Goal: Task Accomplishment & Management: Manage account settings

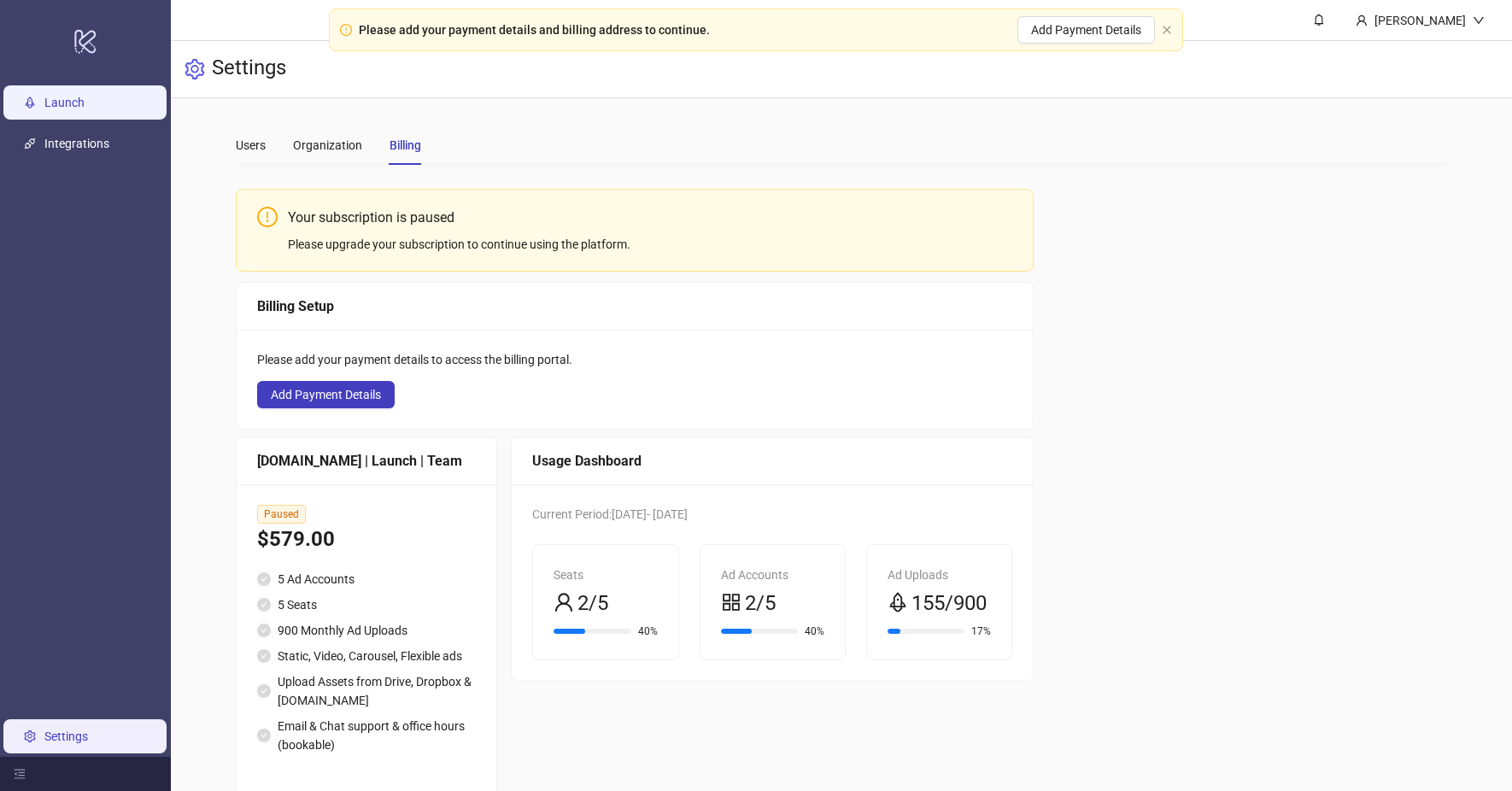
click at [85, 108] on link "Launch" at bounding box center [64, 103] width 40 height 14
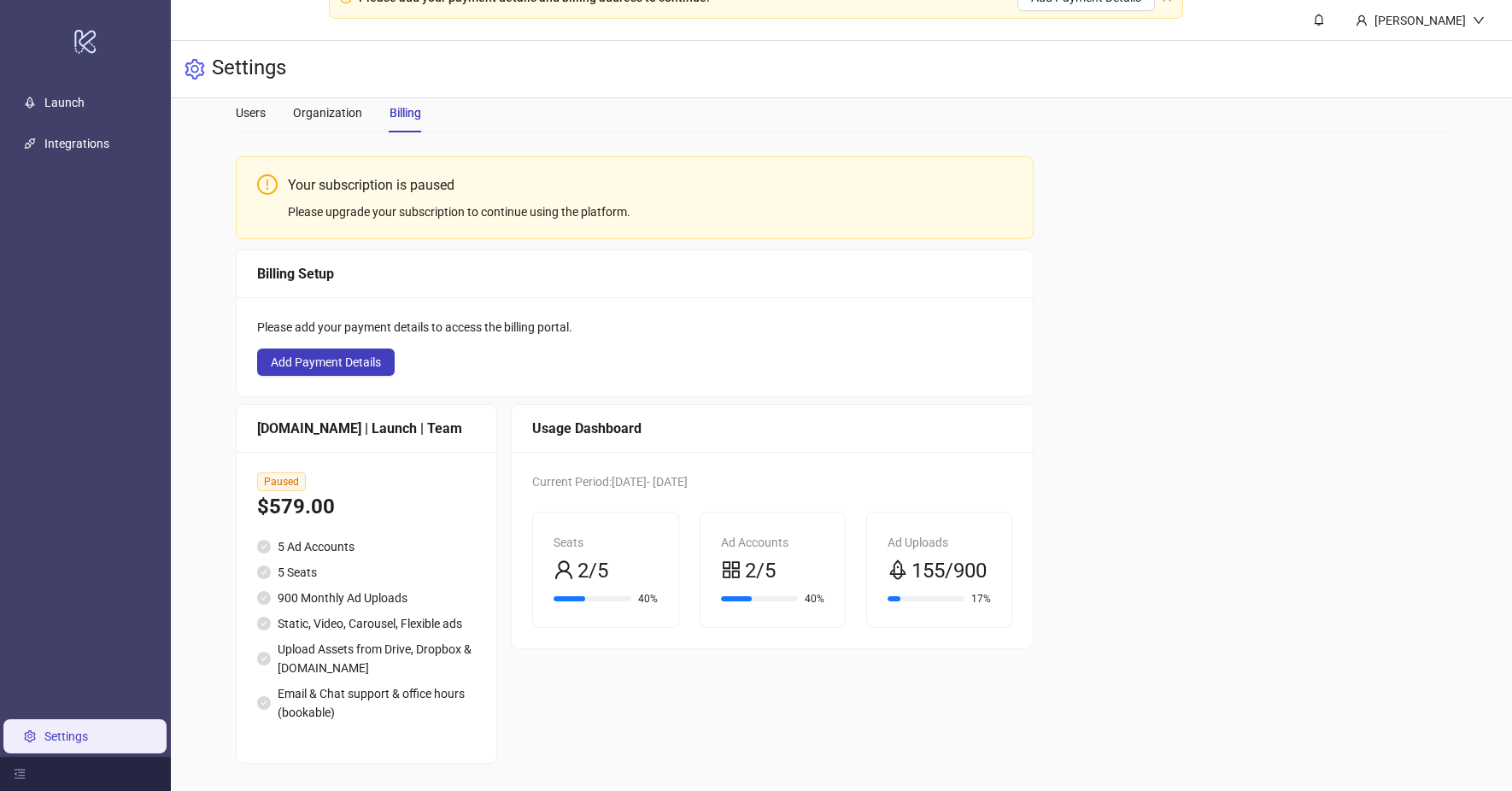
scroll to position [51, 0]
click at [292, 472] on span "Paused" at bounding box center [281, 482] width 49 height 19
click at [287, 491] on div "$579.00" at bounding box center [366, 507] width 218 height 32
click at [324, 174] on div "Your subscription is paused" at bounding box center [650, 184] width 724 height 22
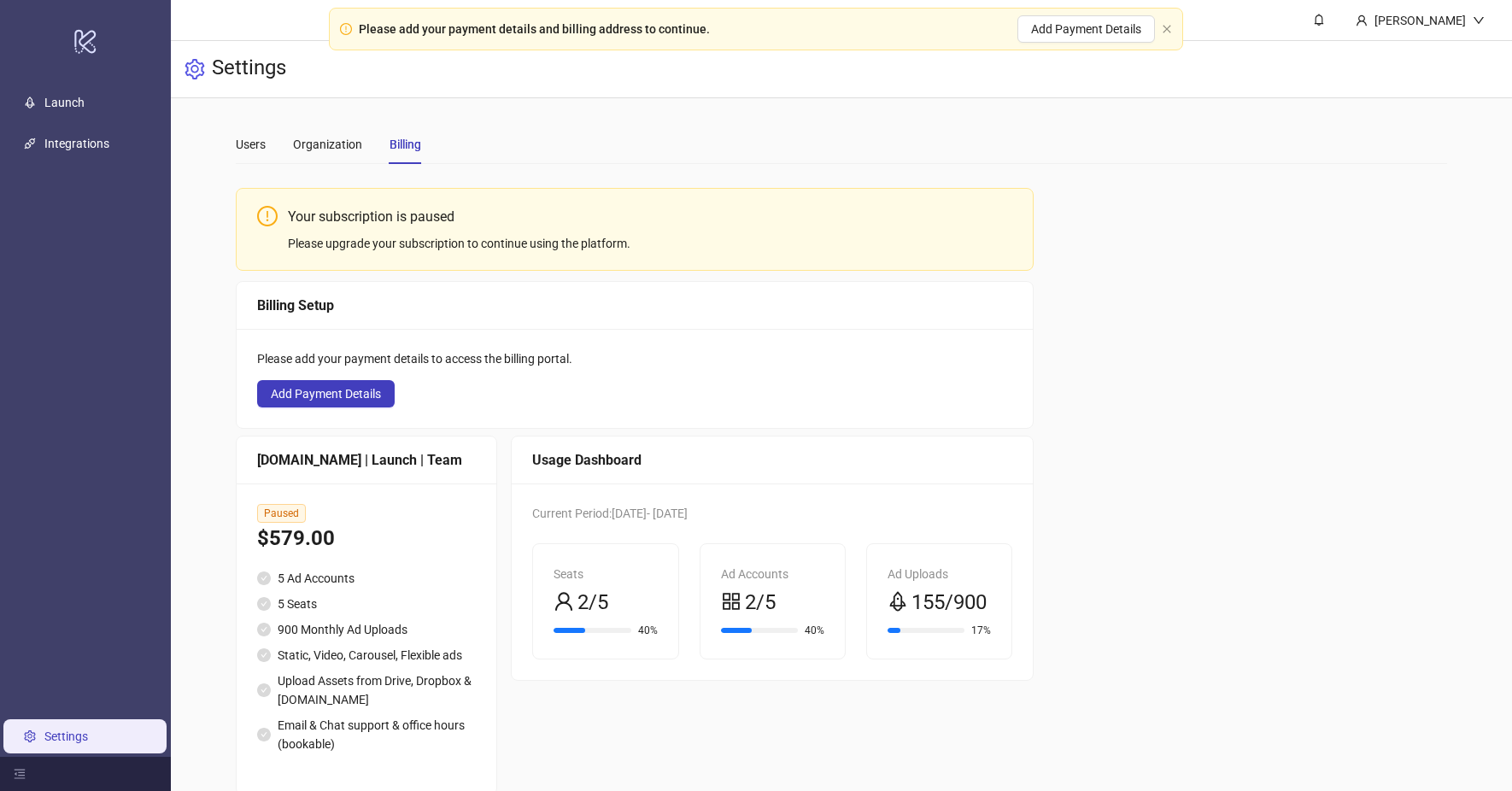
scroll to position [0, 0]
click at [479, 230] on div "Your subscription is paused Please upgrade your subscription to continue using …" at bounding box center [650, 230] width 724 height 47
click at [435, 254] on div "Your subscription is paused Please upgrade your subscription to continue using …" at bounding box center [635, 230] width 798 height 83
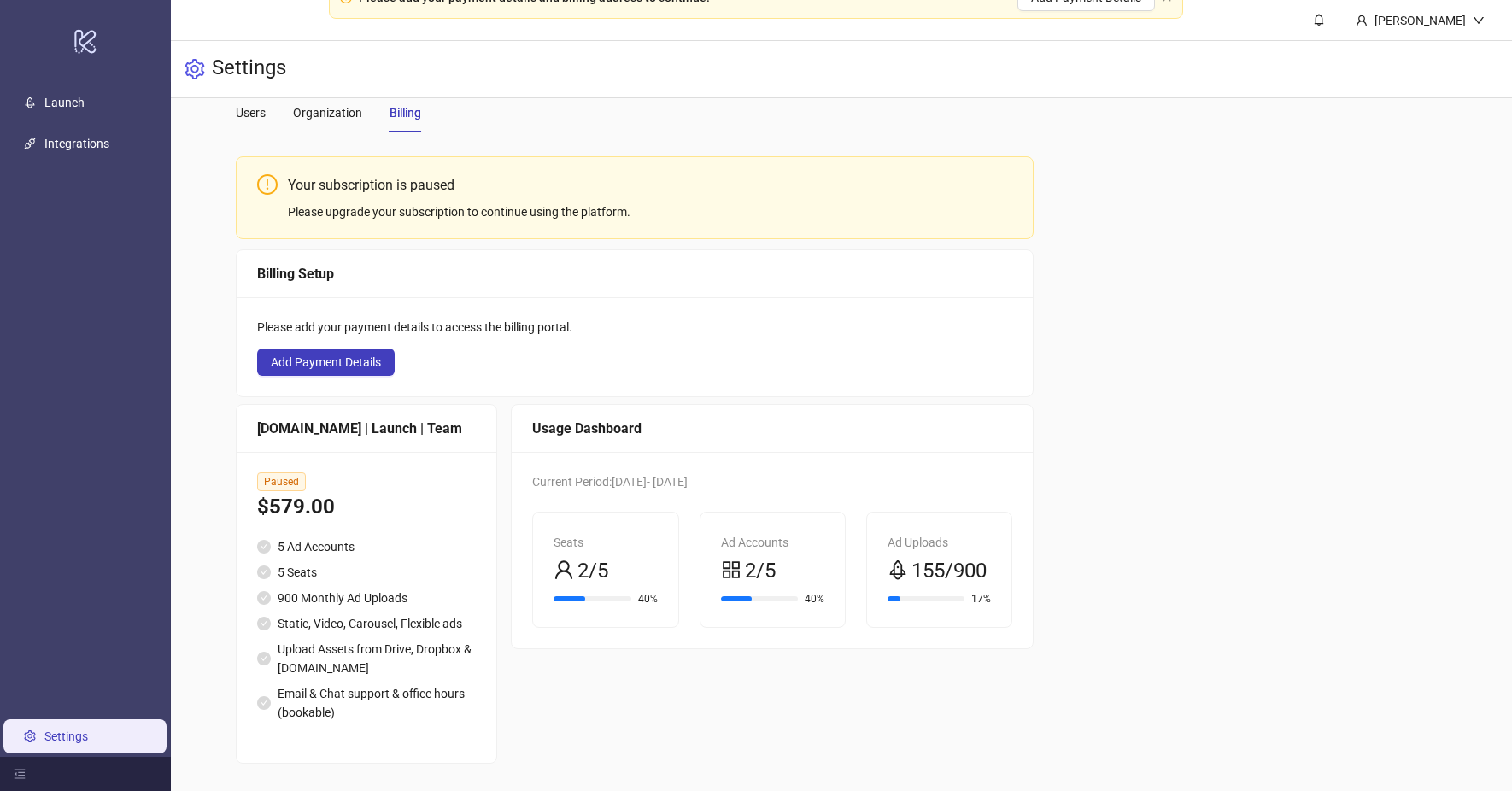
scroll to position [35, 0]
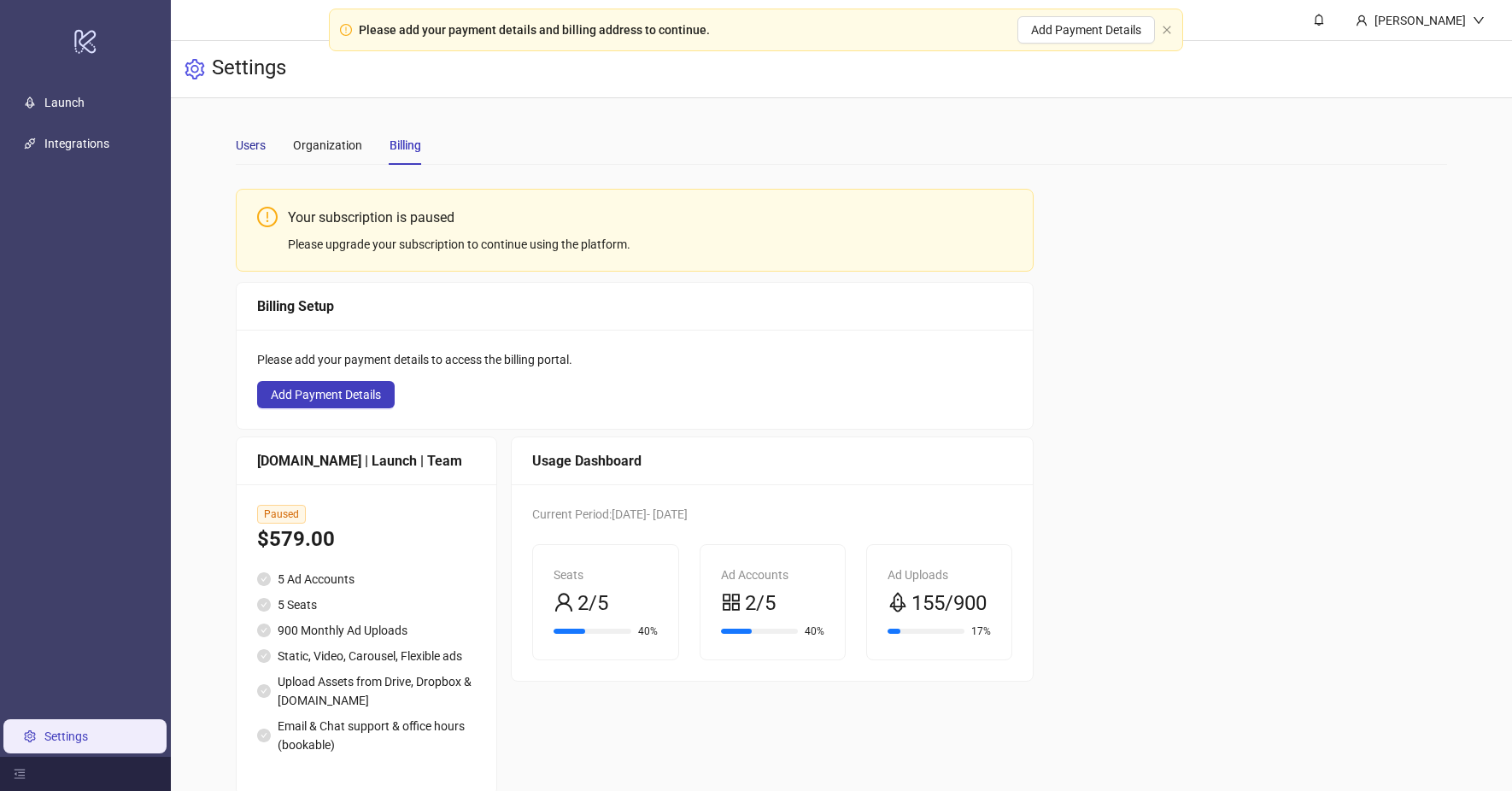
click at [245, 146] on div "Users" at bounding box center [251, 145] width 30 height 19
click at [388, 152] on div "Users Organization Billing" at bounding box center [328, 145] width 185 height 40
click at [401, 148] on div "Billing" at bounding box center [406, 145] width 32 height 19
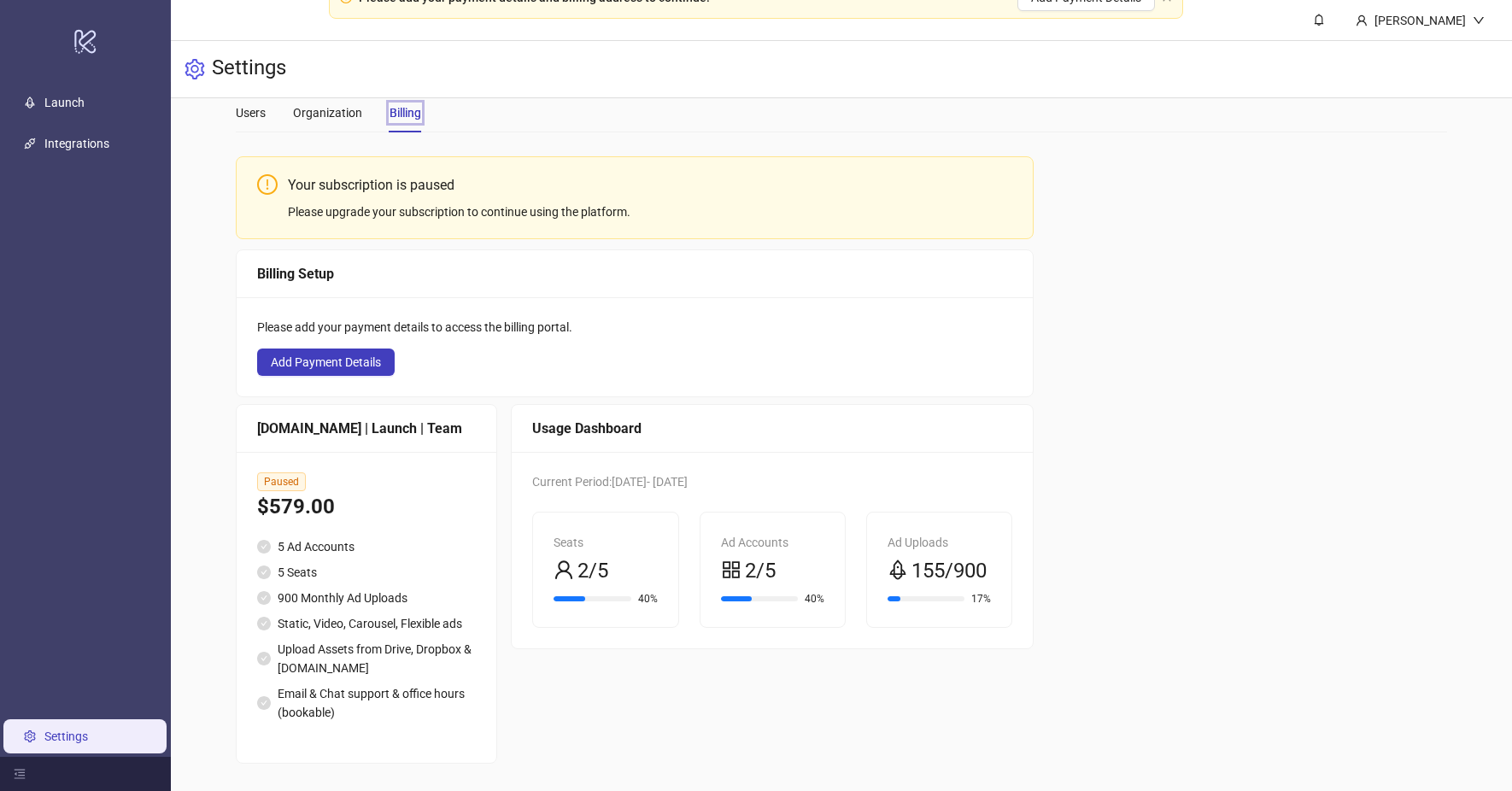
scroll to position [51, 0]
click at [88, 734] on link "Settings" at bounding box center [66, 736] width 43 height 14
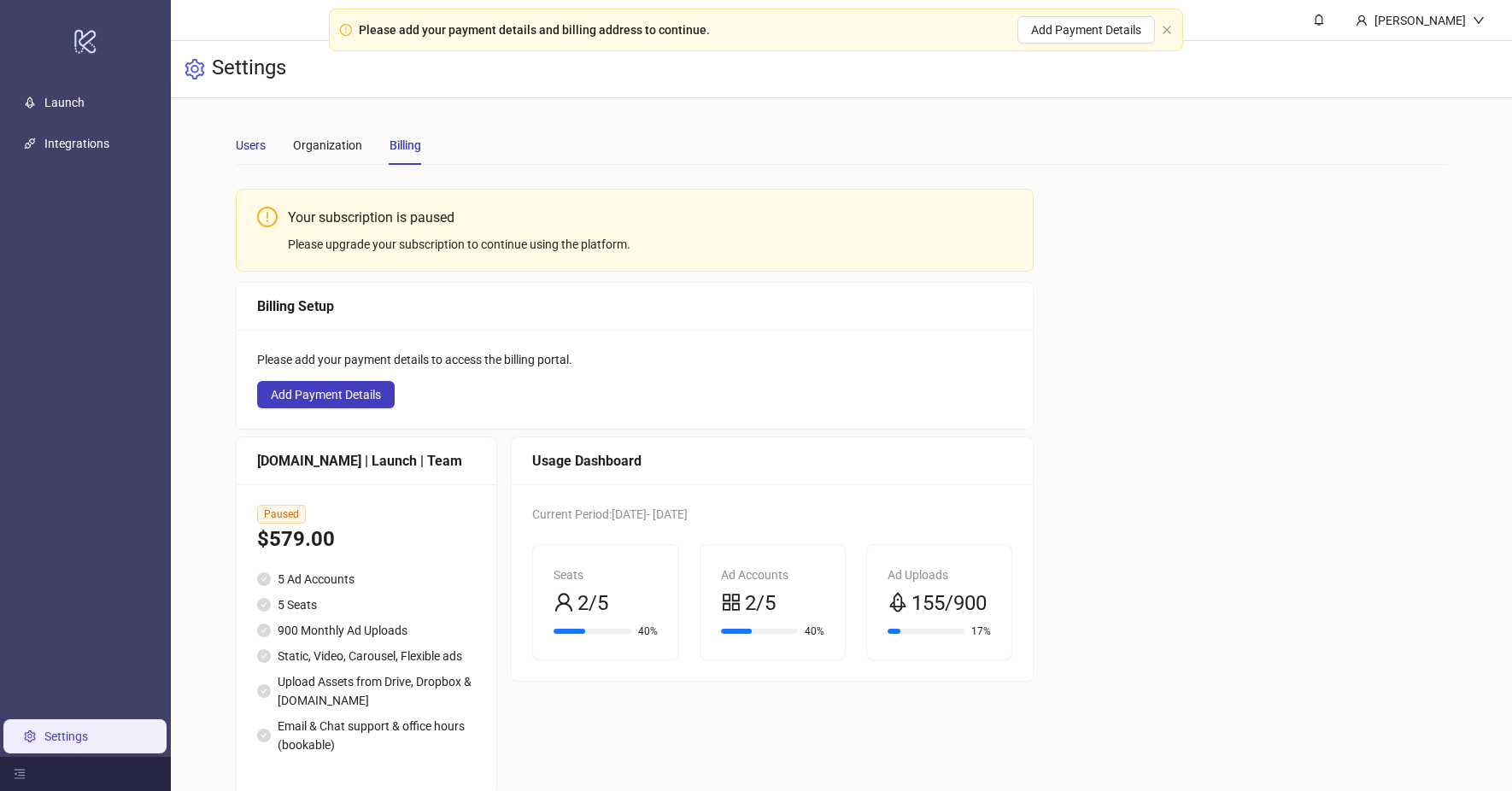
click at [251, 143] on div "Users" at bounding box center [251, 145] width 30 height 19
click at [1162, 27] on icon "close" at bounding box center [1167, 29] width 10 height 10
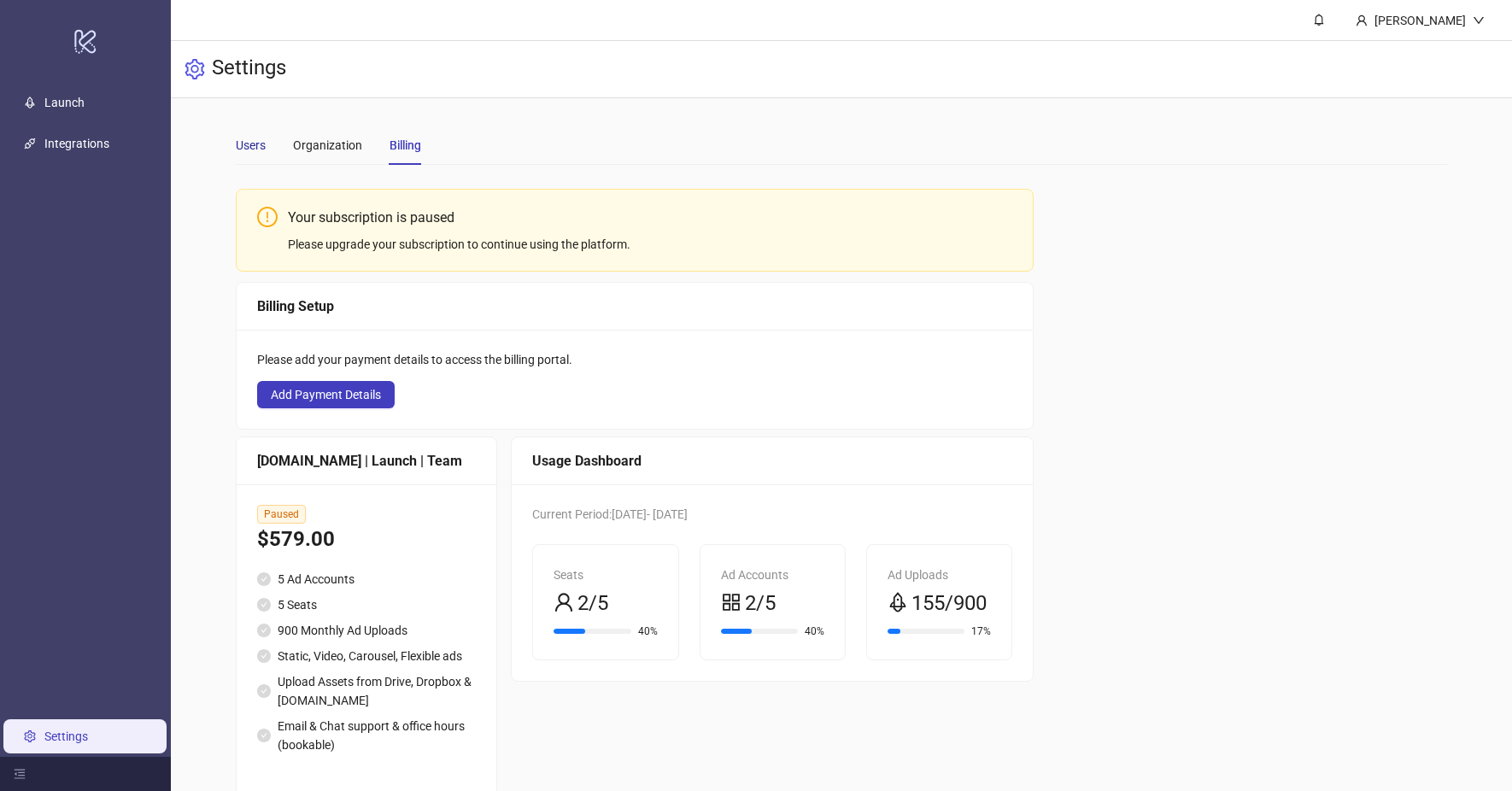
click at [264, 146] on div "Users" at bounding box center [251, 145] width 30 height 19
click at [309, 148] on div "Organization" at bounding box center [327, 145] width 70 height 19
